Goal: Transaction & Acquisition: Purchase product/service

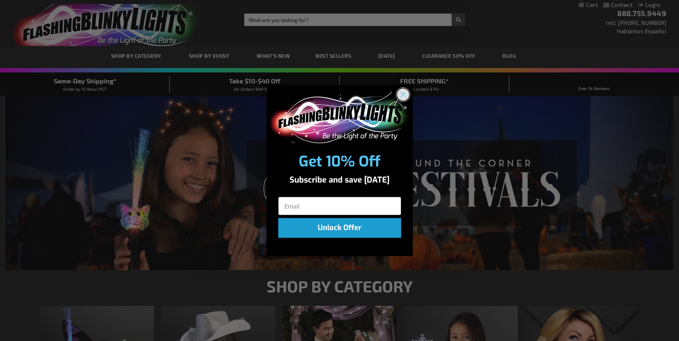
click at [405, 96] on icon "Close dialog" at bounding box center [403, 94] width 5 height 5
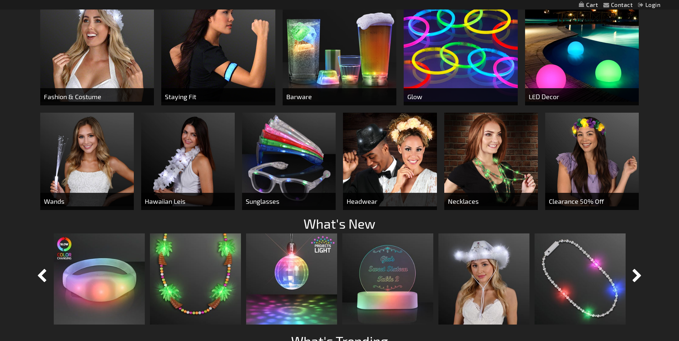
scroll to position [476, 0]
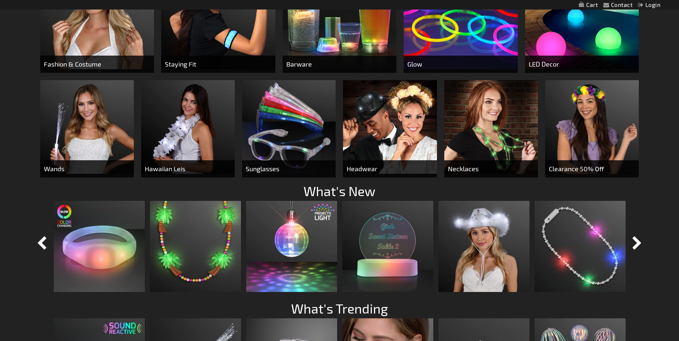
click at [492, 149] on img at bounding box center [492, 127] width 94 height 94
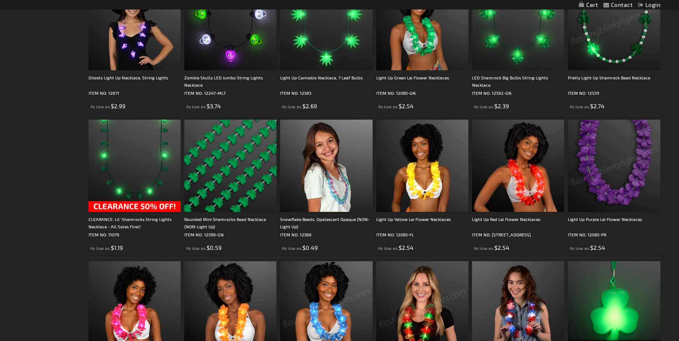
scroll to position [1317, 0]
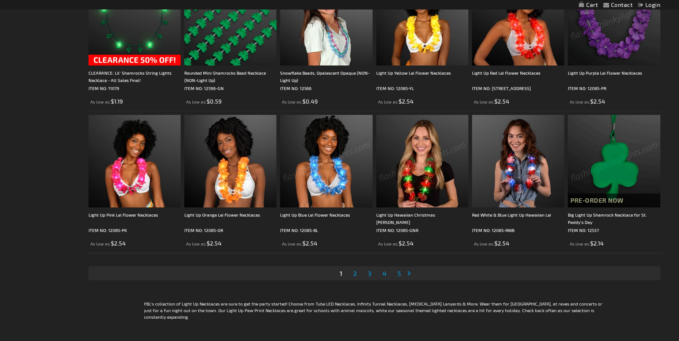
click at [355, 276] on span "2" at bounding box center [355, 273] width 4 height 8
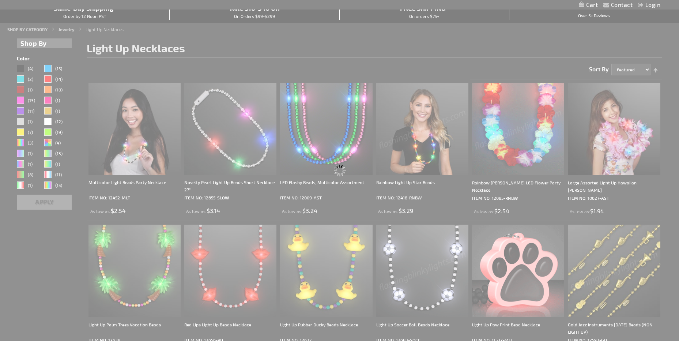
scroll to position [0, 0]
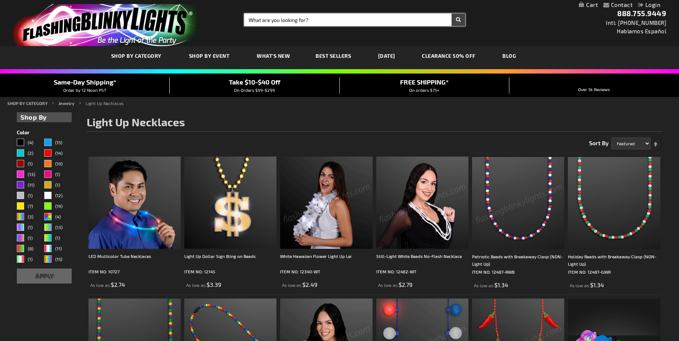
click at [332, 19] on input "Search" at bounding box center [354, 20] width 221 height 12
type input "pumpkin necklace"
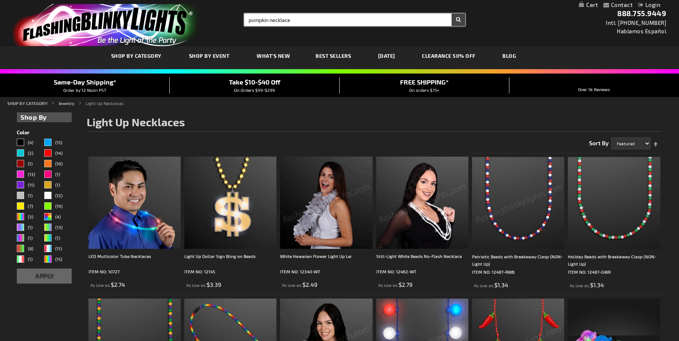
click at [452, 14] on button "Search" at bounding box center [459, 20] width 14 height 12
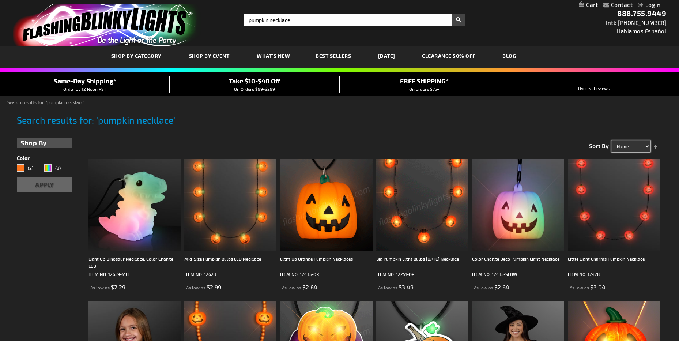
click at [635, 148] on select "Name Price Best Sellers Relevance" at bounding box center [631, 146] width 39 height 12
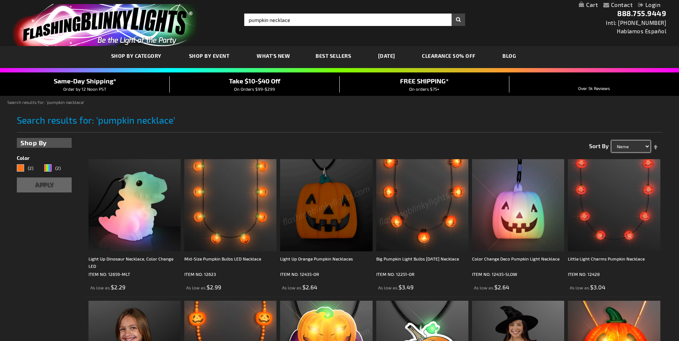
select select "price"
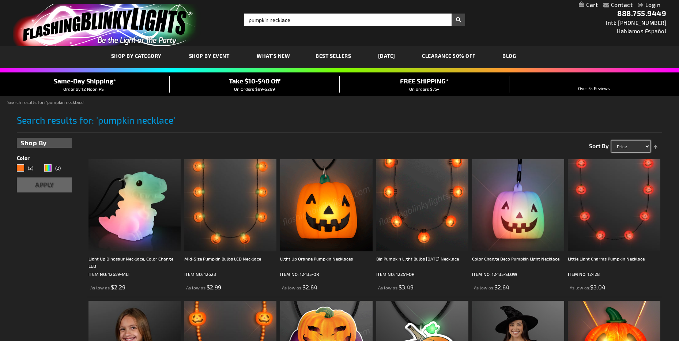
click at [612, 140] on select "Name Price Best Sellers Relevance" at bounding box center [631, 146] width 39 height 12
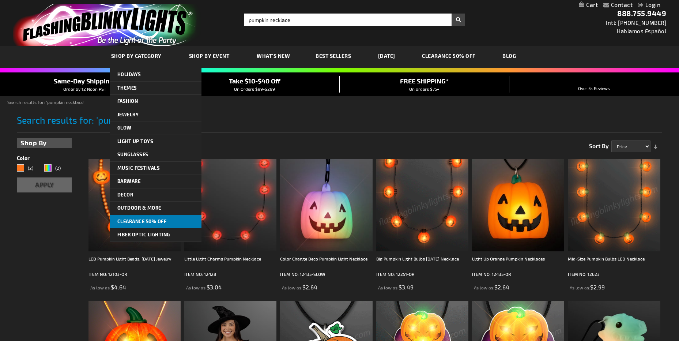
click at [155, 222] on span "CLEARANCE 50% OFF" at bounding box center [141, 221] width 49 height 6
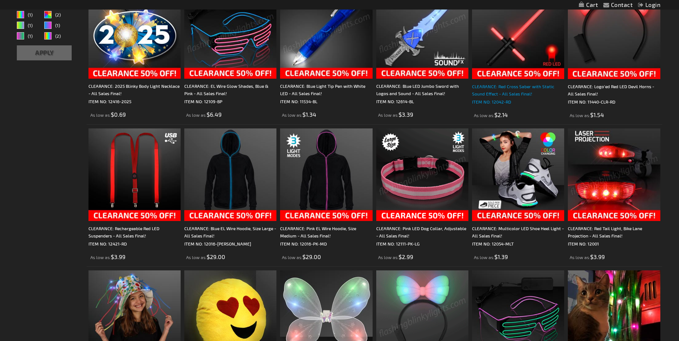
scroll to position [183, 0]
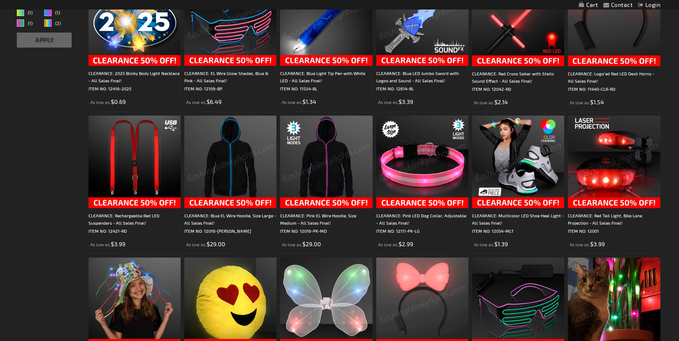
click at [452, 162] on img at bounding box center [422, 162] width 92 height 92
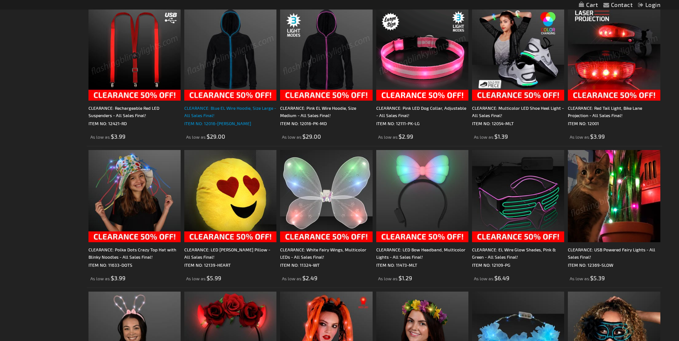
scroll to position [366, 0]
